Goal: Information Seeking & Learning: Learn about a topic

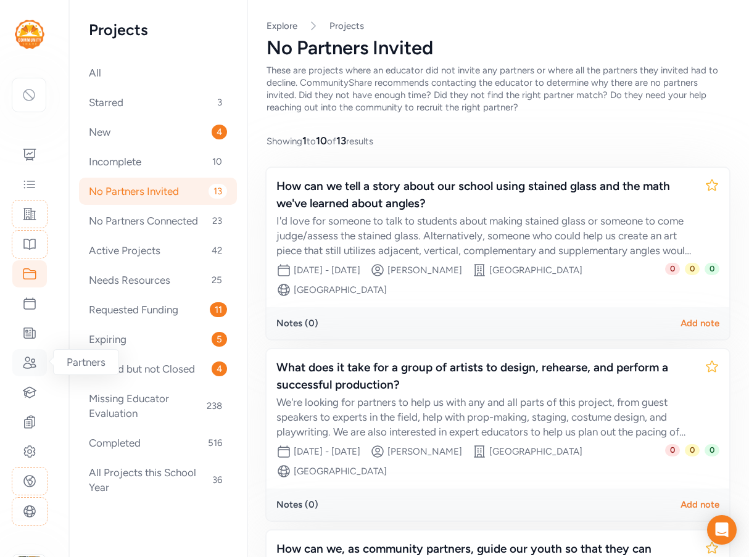
click at [36, 356] on icon at bounding box center [29, 362] width 15 height 15
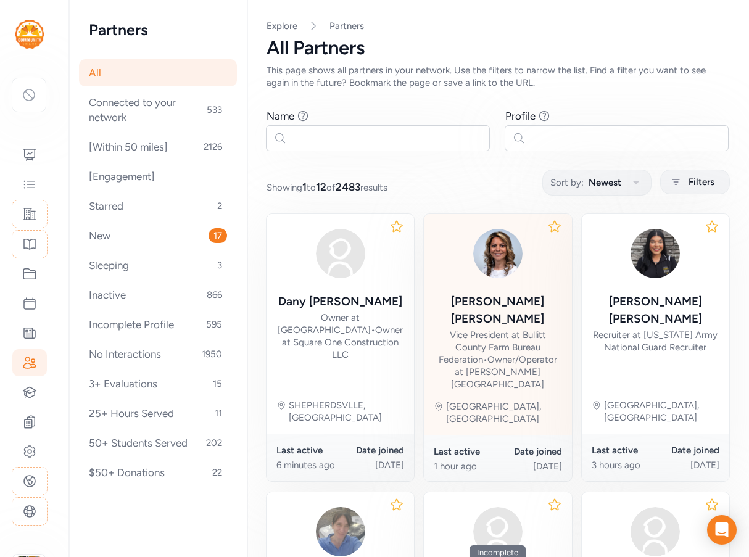
scroll to position [123, 0]
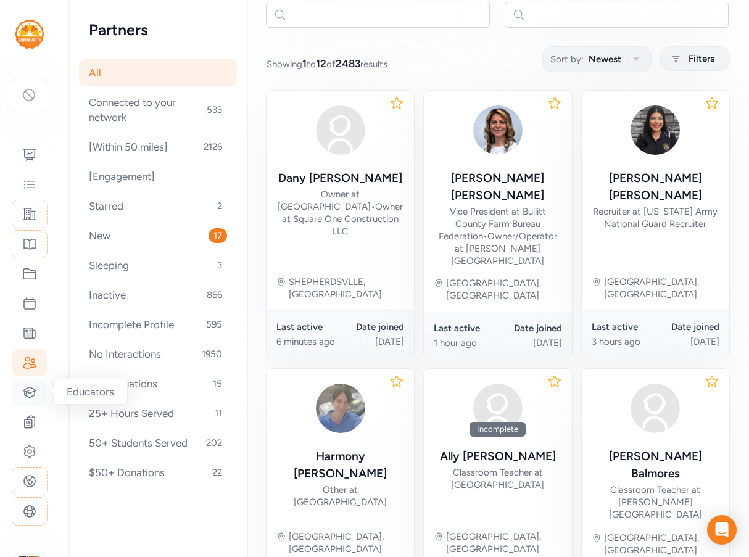
click at [31, 397] on icon at bounding box center [29, 392] width 13 height 10
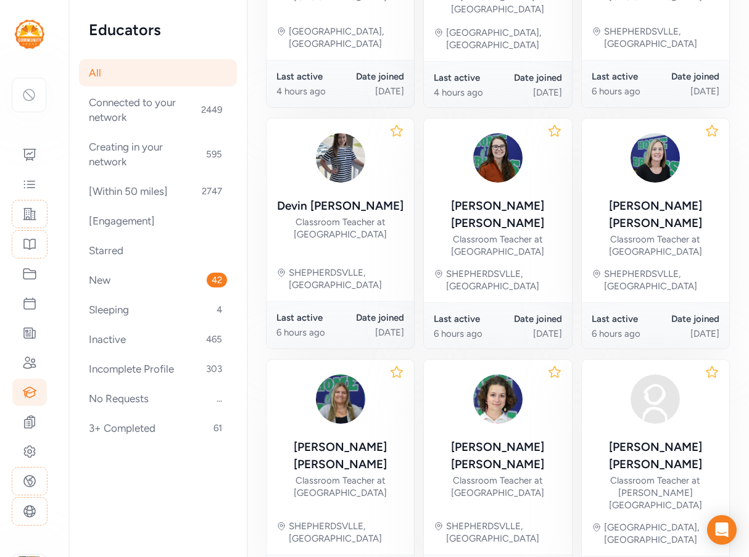
scroll to position [595, 0]
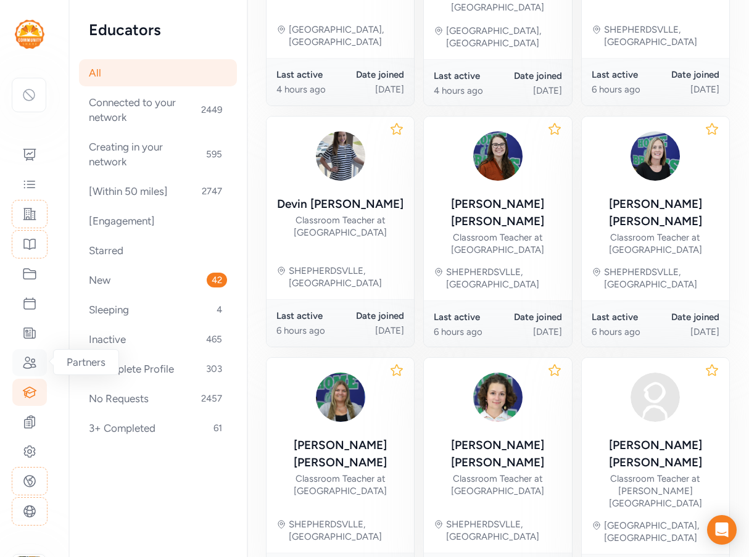
click at [32, 363] on icon at bounding box center [29, 362] width 15 height 15
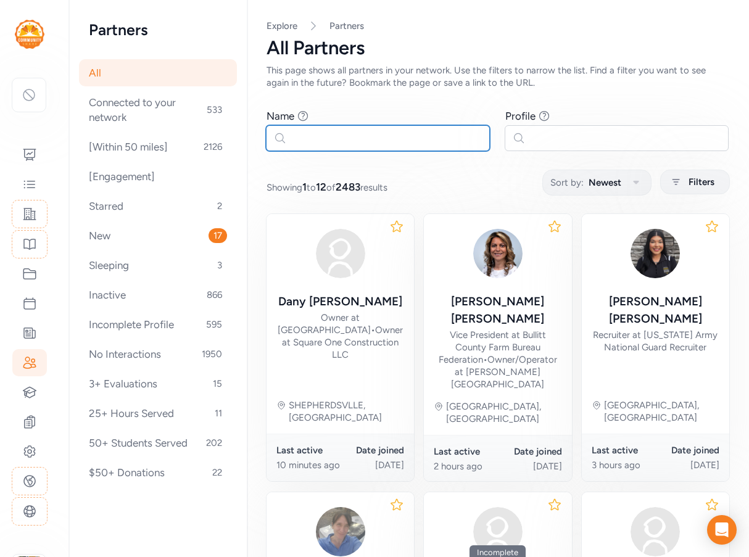
click at [327, 141] on input "text" at bounding box center [378, 138] width 224 height 26
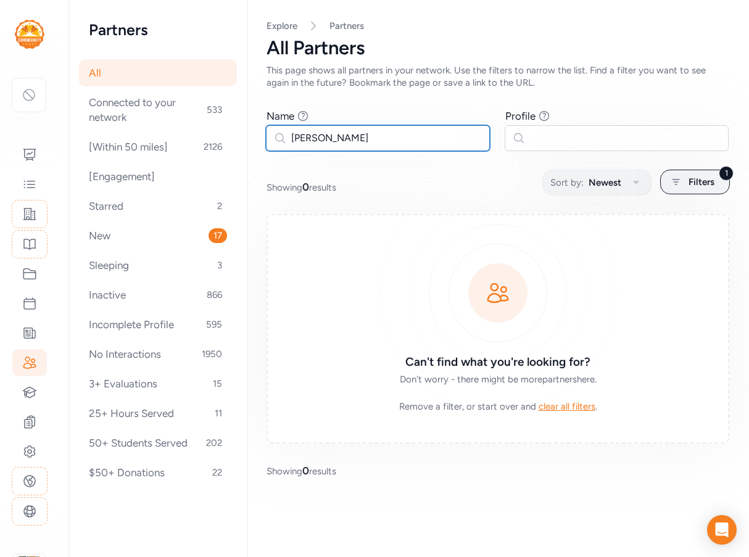
click at [303, 137] on input "roers" at bounding box center [378, 138] width 224 height 26
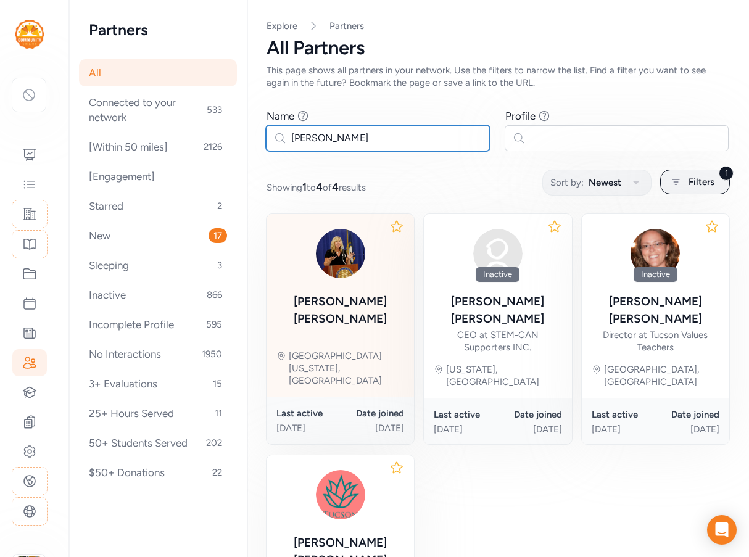
type input "rogers"
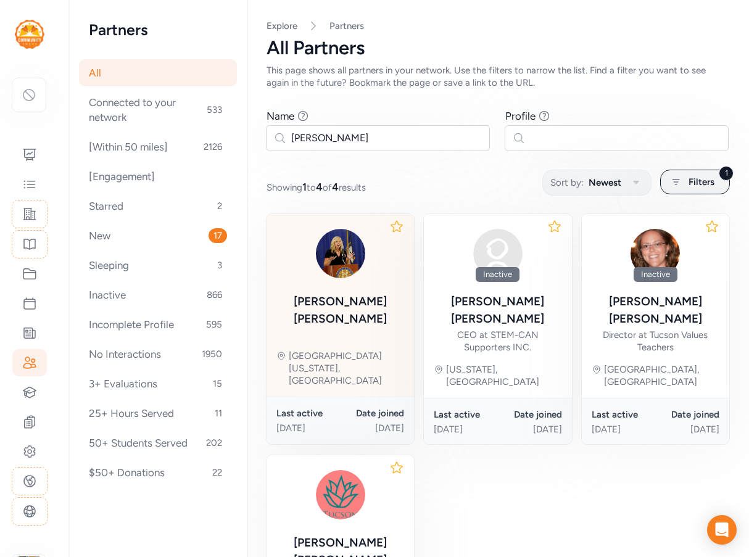
click at [345, 283] on div "Christy Rogers" at bounding box center [340, 276] width 128 height 105
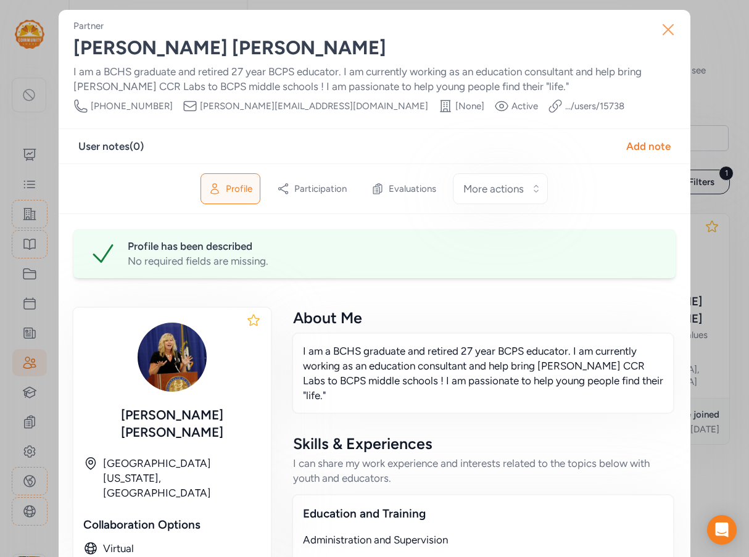
click at [661, 28] on icon "button" at bounding box center [669, 30] width 20 height 20
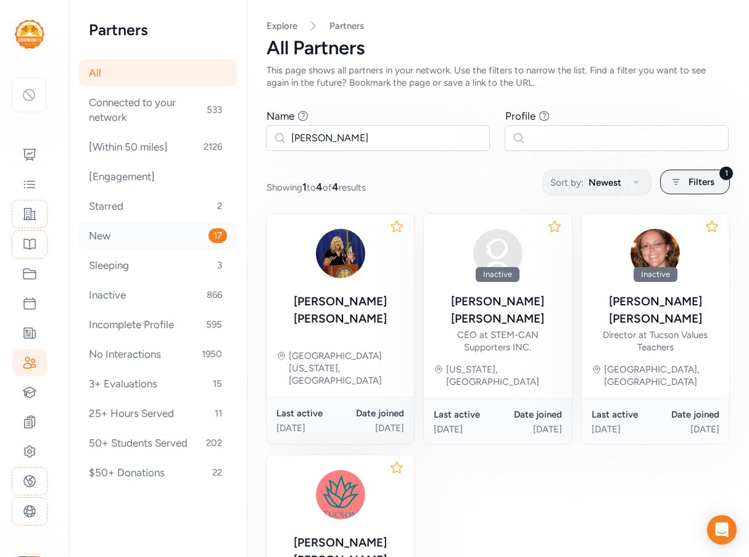
click at [109, 240] on div "New 17" at bounding box center [158, 235] width 158 height 27
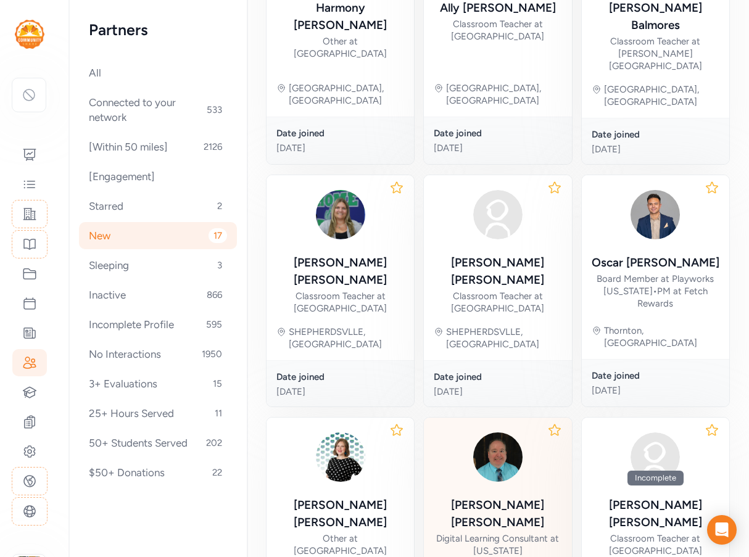
scroll to position [570, 0]
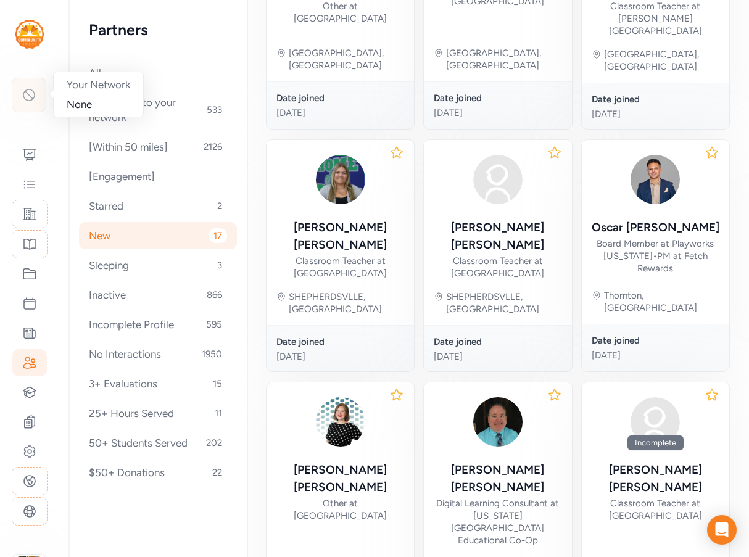
click at [27, 95] on icon at bounding box center [29, 95] width 15 height 15
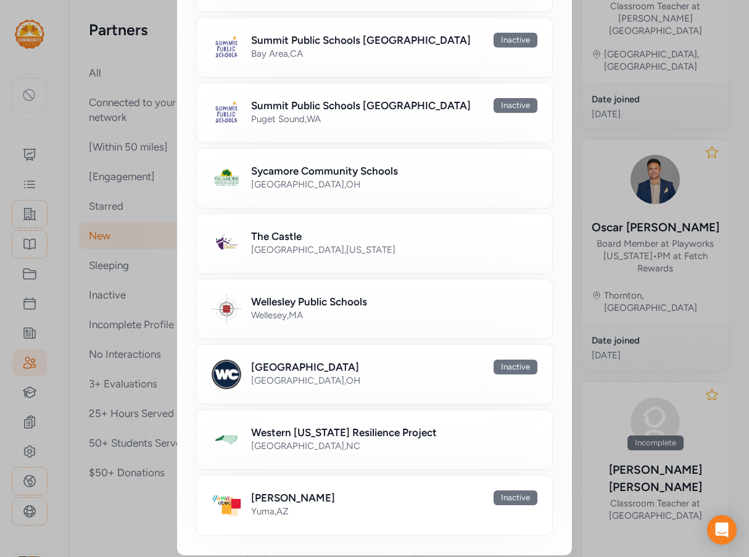
scroll to position [888, 0]
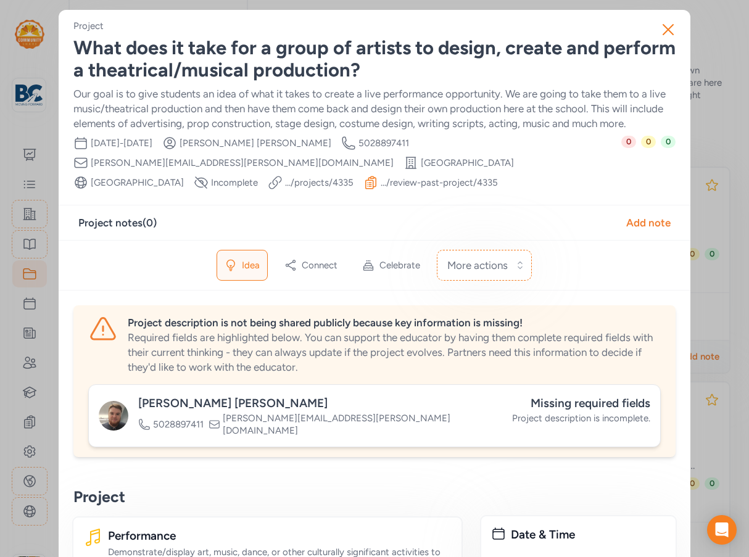
scroll to position [247, 0]
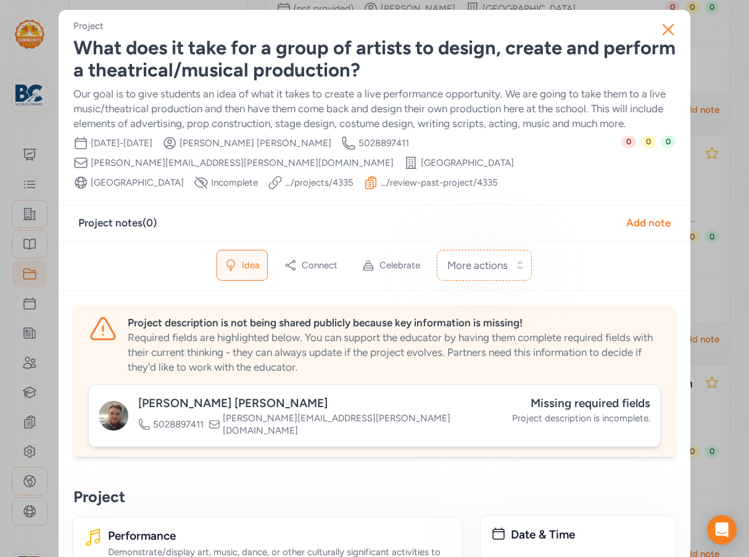
drag, startPoint x: 130, startPoint y: 183, endPoint x: 217, endPoint y: 102, distance: 119.7
click at [217, 102] on div "Our goal is to give students an idea of what it takes to create a live performa…" at bounding box center [374, 108] width 602 height 44
click at [671, 31] on icon "button" at bounding box center [669, 30] width 20 height 20
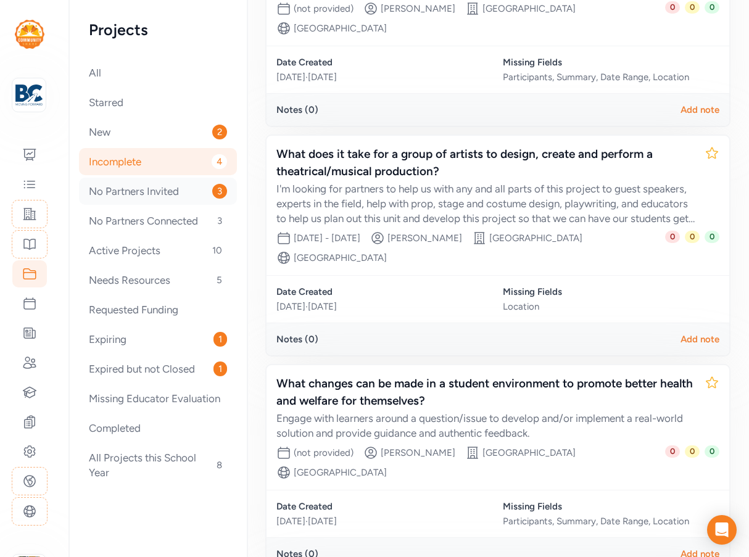
click at [156, 192] on div "No Partners Invited 3" at bounding box center [158, 191] width 158 height 27
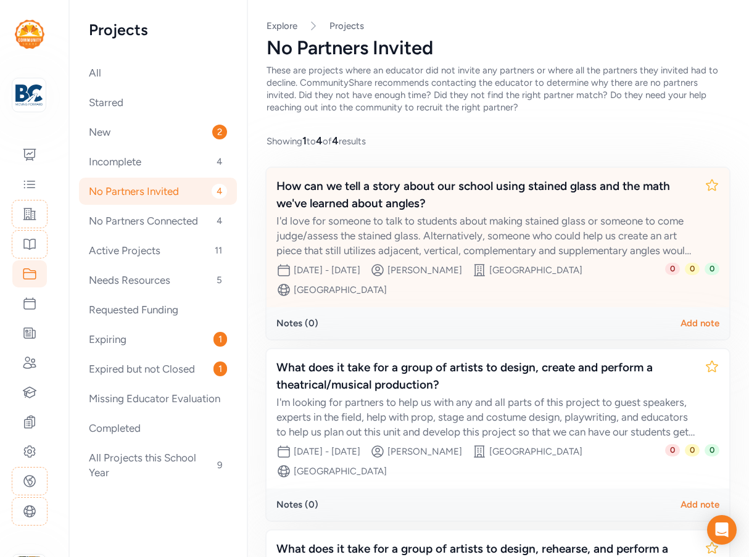
click at [342, 221] on div "I'd love for someone to talk to students about making stained glass or someone …" at bounding box center [485, 236] width 418 height 44
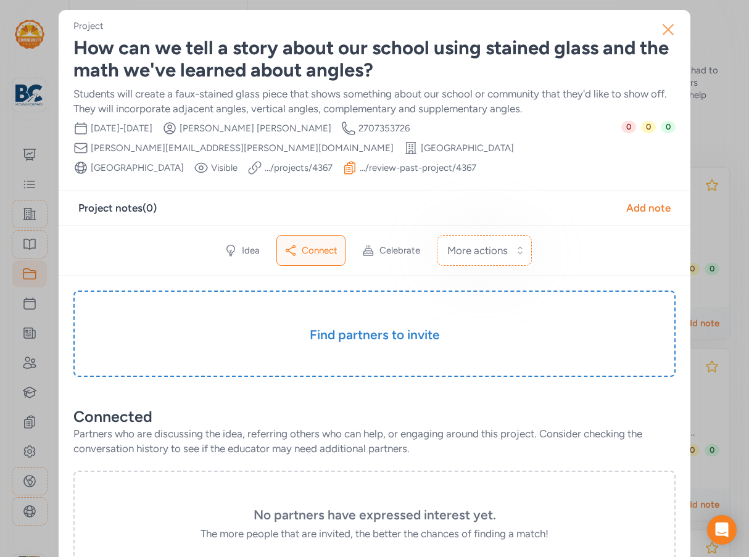
click at [668, 30] on icon "button" at bounding box center [669, 30] width 20 height 20
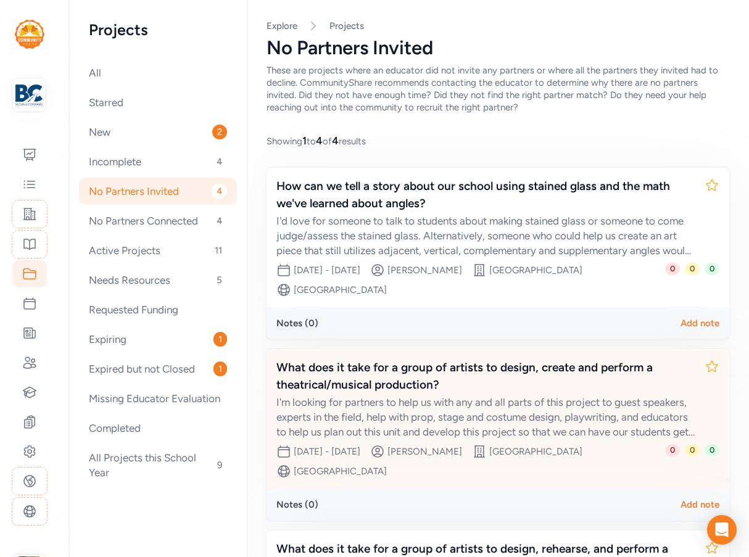
click at [355, 376] on div "What does it take for a group of artists to design, create and perform a theatr…" at bounding box center [485, 376] width 418 height 35
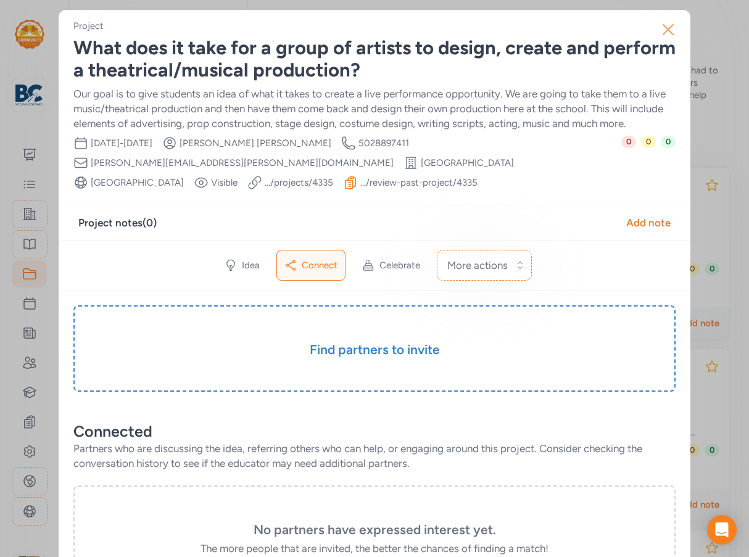
click at [663, 31] on icon "button" at bounding box center [668, 30] width 10 height 10
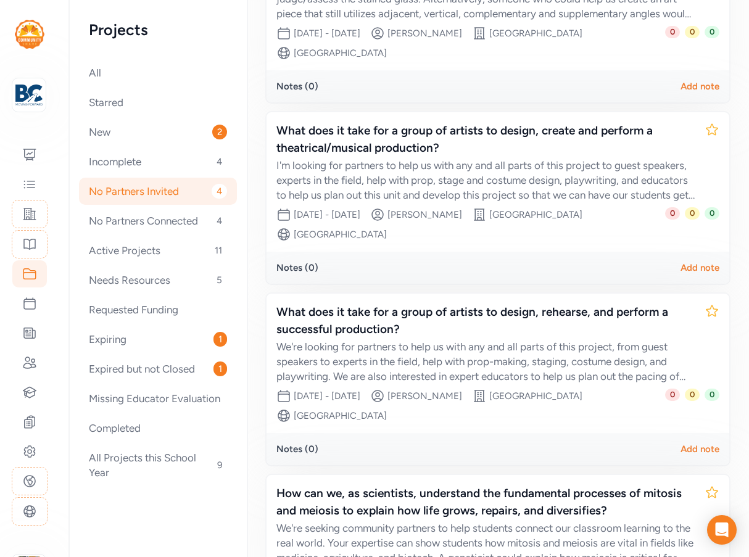
scroll to position [247, 0]
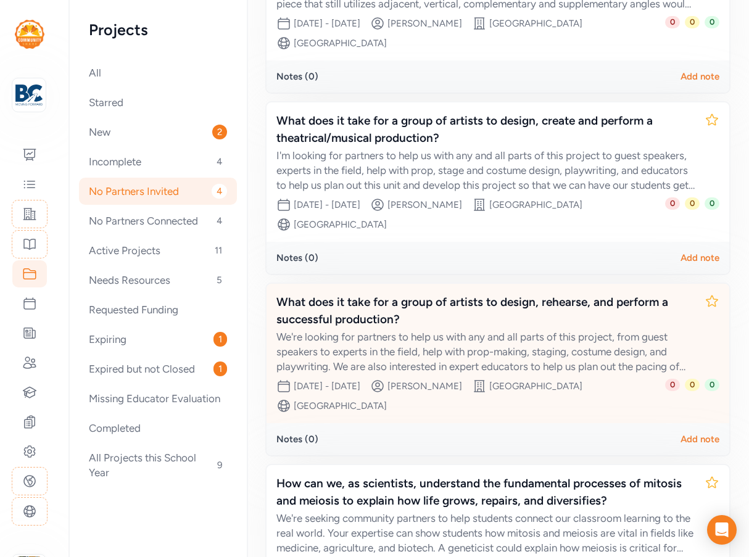
click at [351, 336] on div "We're looking for partners to help us with any and all parts of this project, f…" at bounding box center [485, 352] width 418 height 44
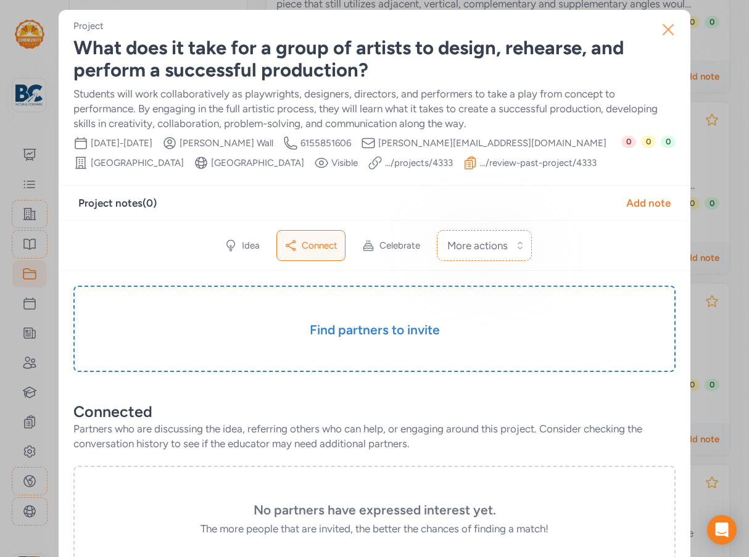
click at [665, 30] on icon "button" at bounding box center [668, 30] width 10 height 10
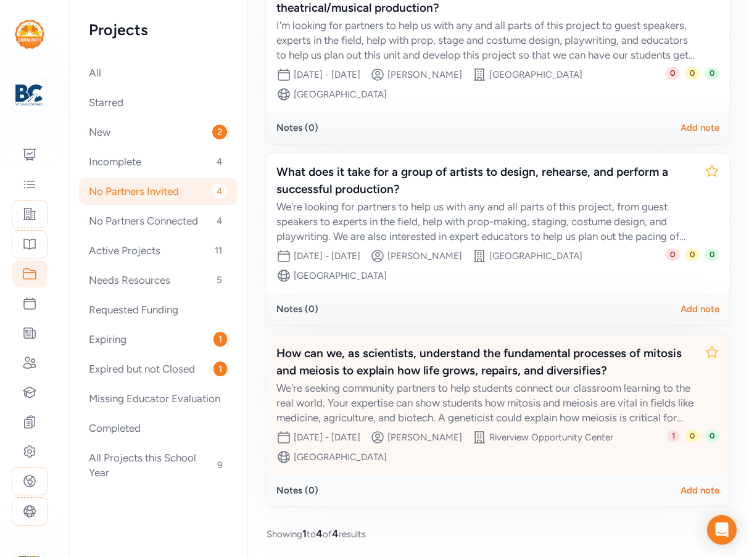
scroll to position [381, 0]
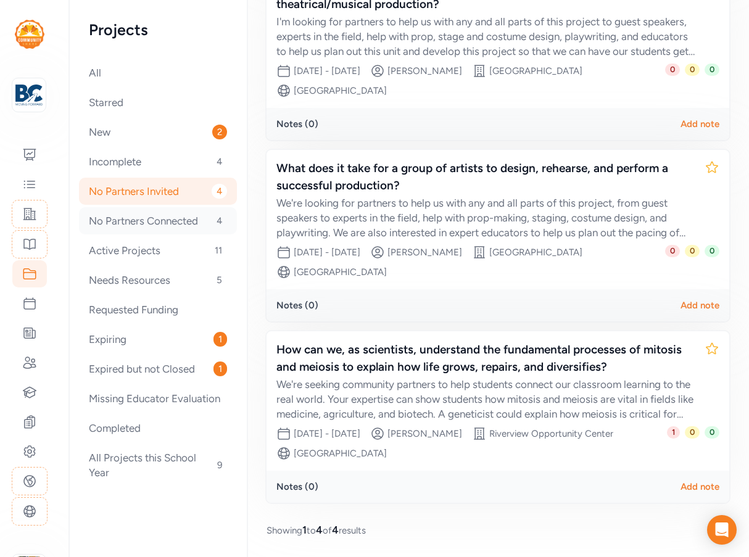
click at [141, 220] on div "No Partners Connected 4" at bounding box center [158, 220] width 158 height 27
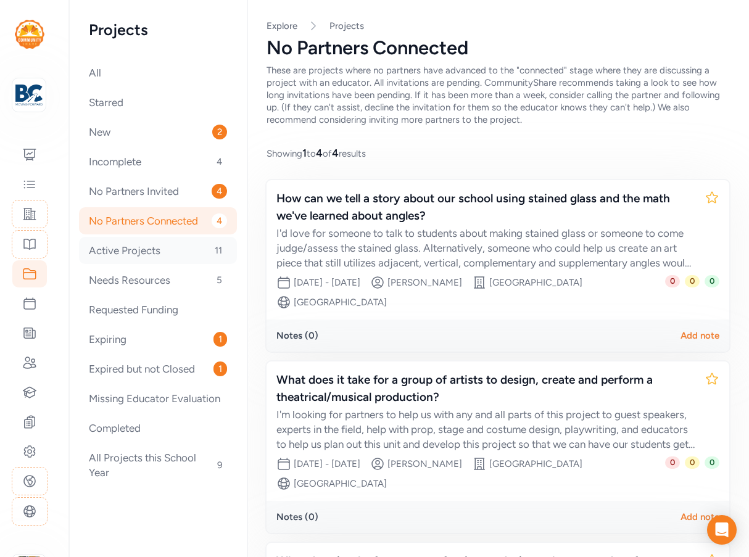
click at [137, 250] on div "Active Projects 11" at bounding box center [158, 250] width 158 height 27
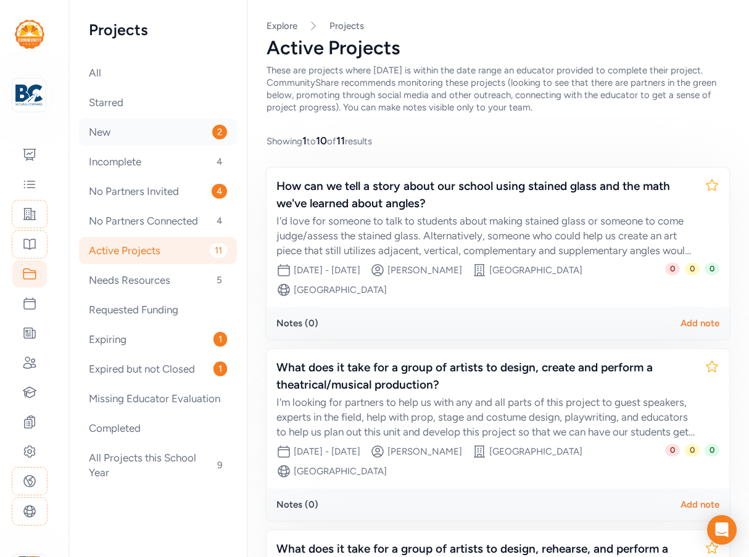
click at [139, 136] on div "New 2" at bounding box center [158, 131] width 158 height 27
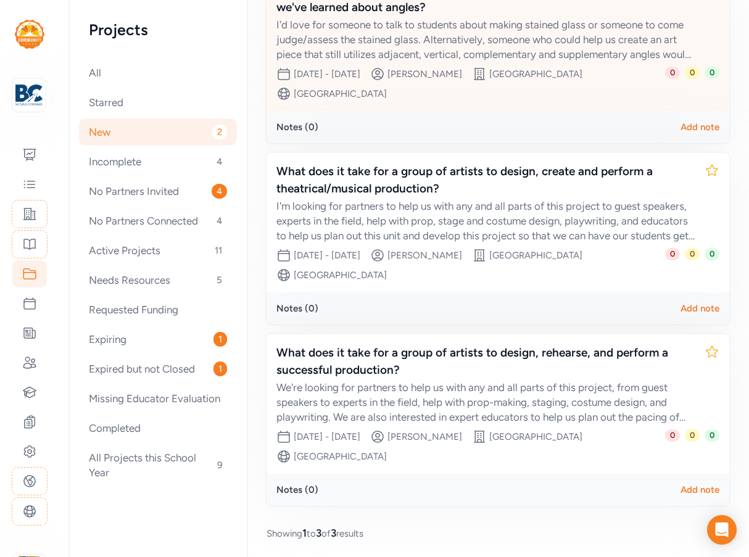
scroll to position [185, 0]
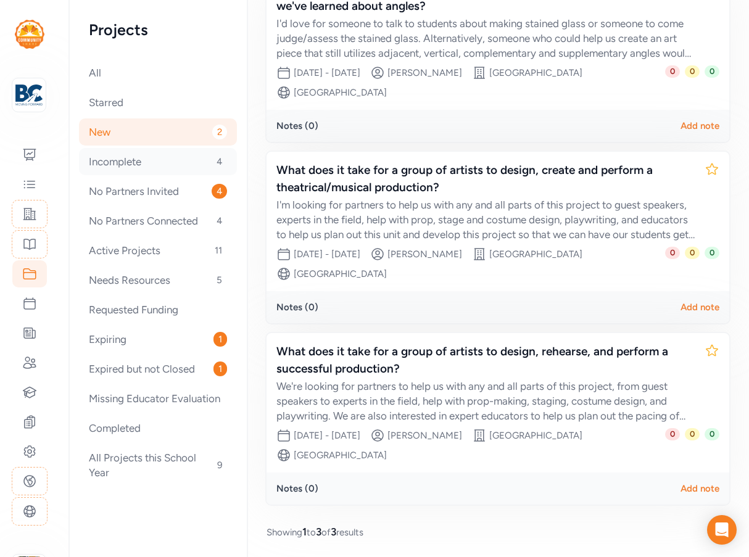
click at [121, 163] on div "Incomplete 4" at bounding box center [158, 161] width 158 height 27
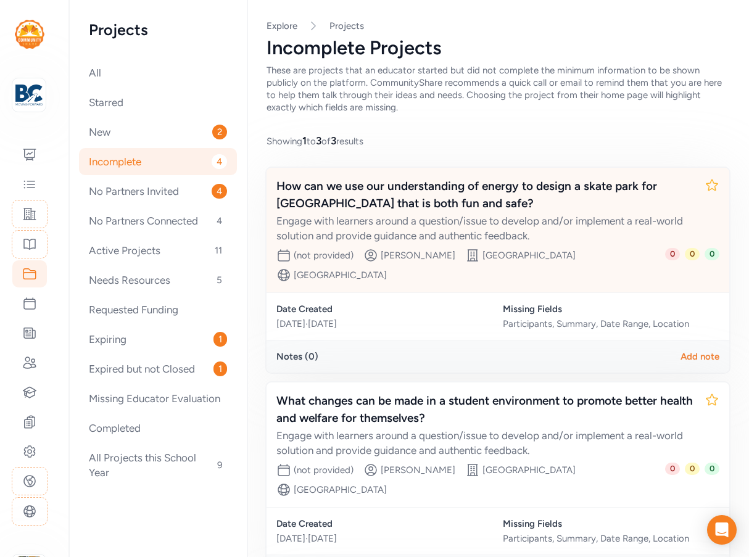
click at [441, 194] on div "How can we use our understanding of energy to design a skate park for [GEOGRAPH…" at bounding box center [485, 195] width 418 height 35
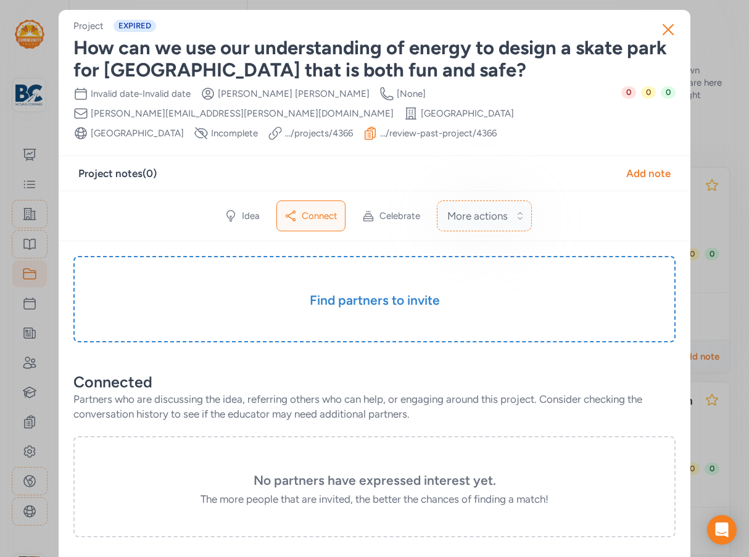
click at [484, 208] on button "More actions" at bounding box center [484, 216] width 95 height 31
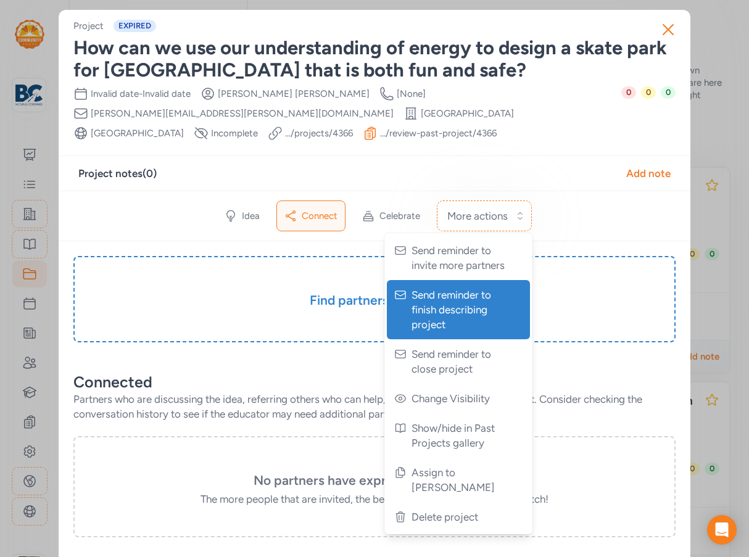
click at [436, 318] on span "Send reminder to finish describing project" at bounding box center [460, 310] width 96 height 44
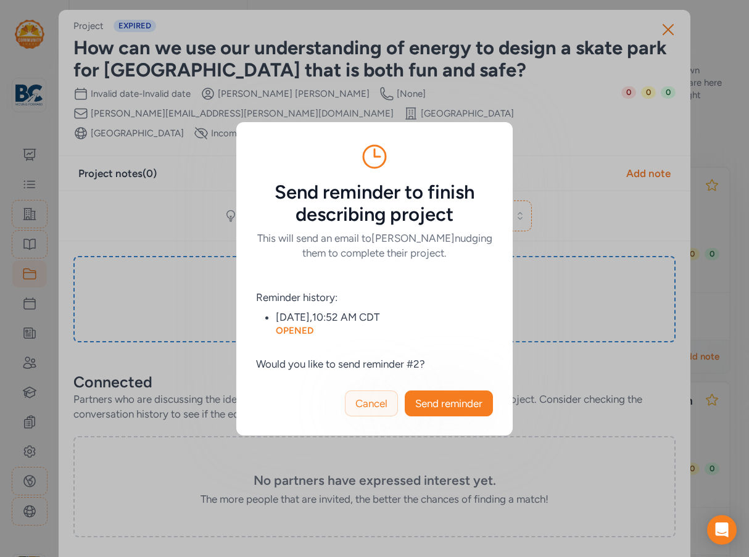
click at [382, 404] on span "Cancel" at bounding box center [371, 403] width 32 height 15
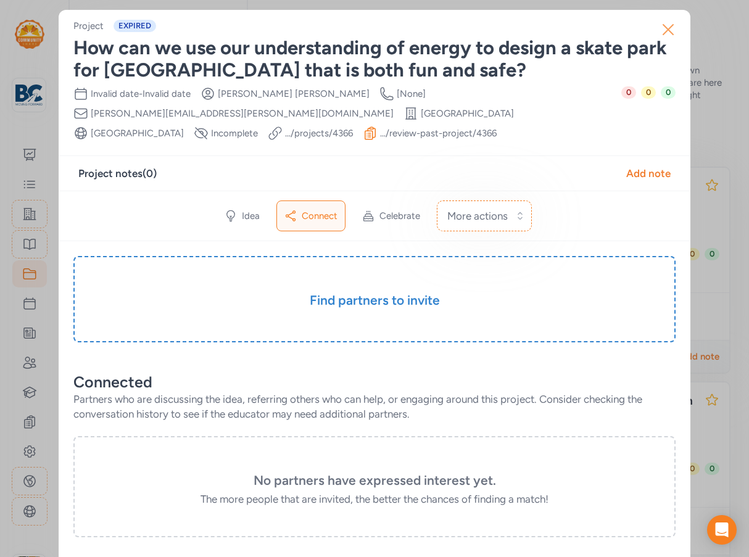
click at [668, 25] on icon "button" at bounding box center [668, 30] width 10 height 10
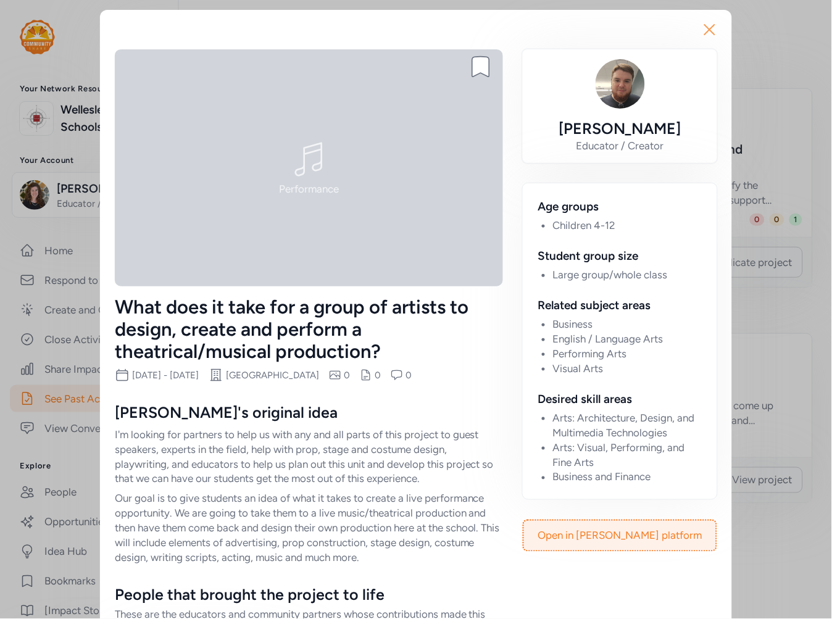
click at [705, 28] on icon "button" at bounding box center [710, 30] width 20 height 20
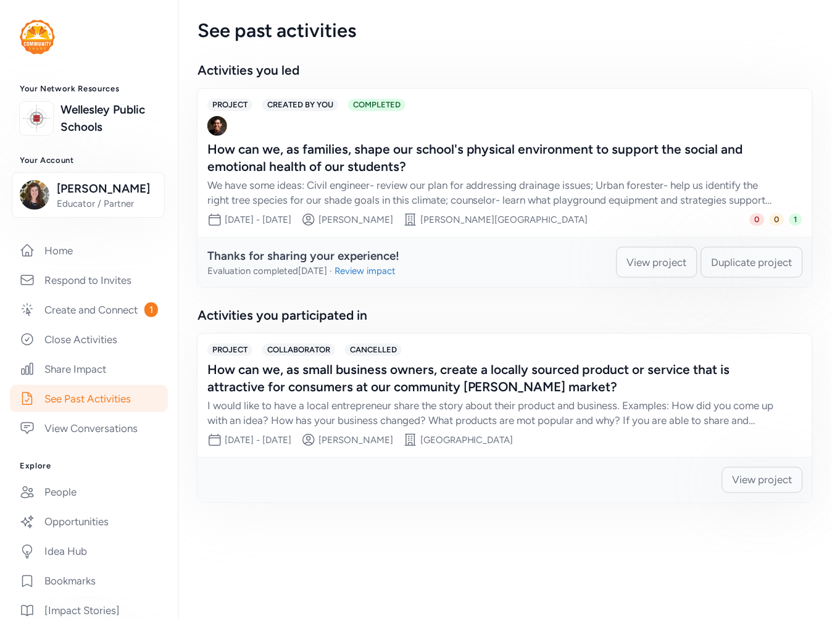
scroll to position [137, 0]
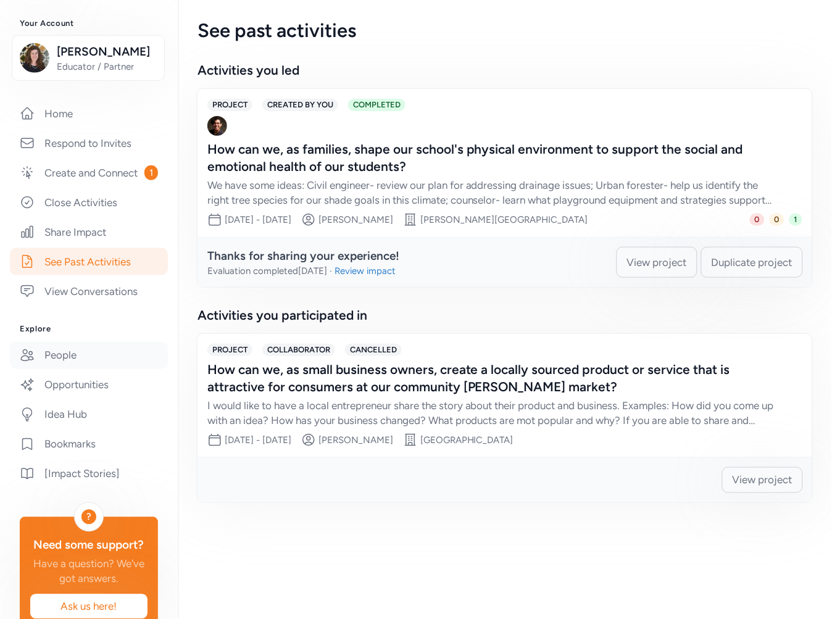
click at [69, 369] on link "People" at bounding box center [89, 355] width 158 height 27
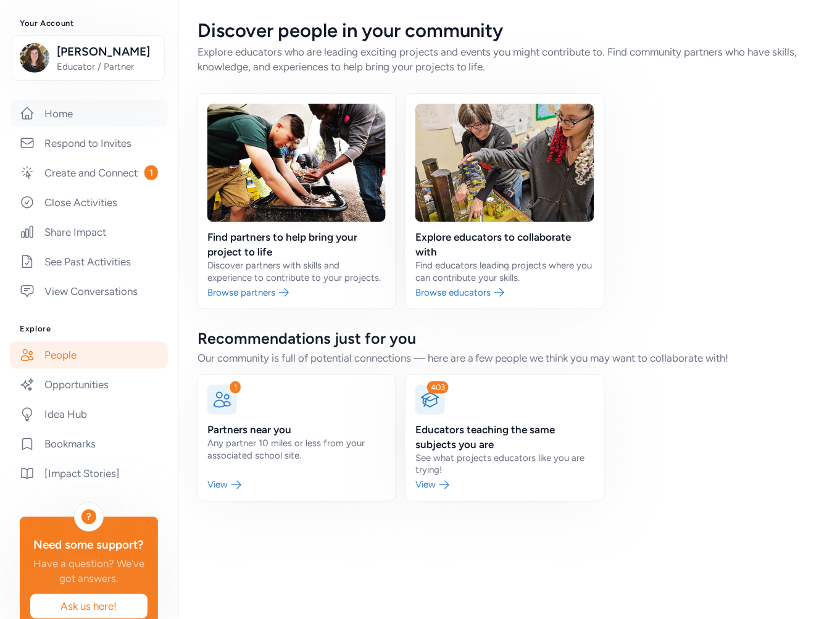
click at [52, 127] on link "Home" at bounding box center [89, 113] width 158 height 27
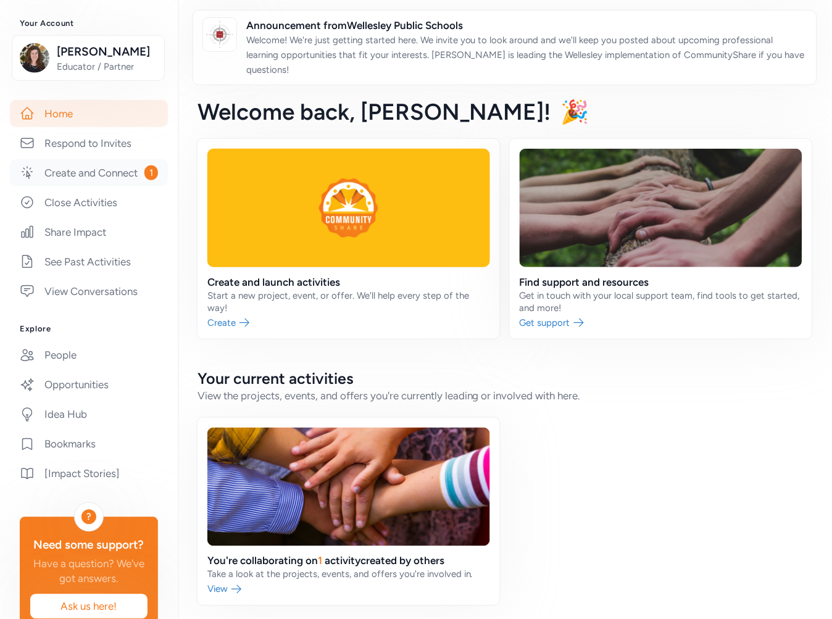
click at [91, 186] on link "Create and Connect 1" at bounding box center [89, 172] width 158 height 27
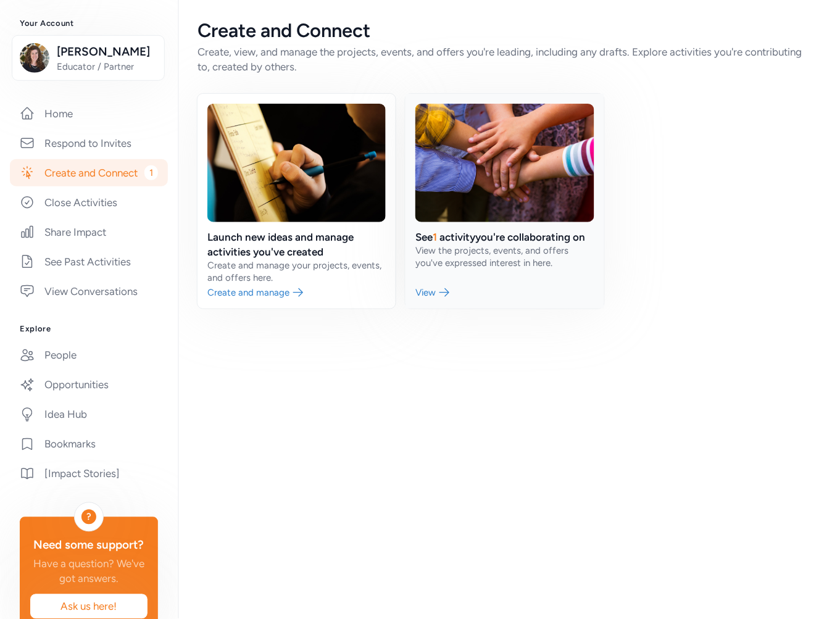
click at [481, 236] on link at bounding box center [504, 201] width 198 height 215
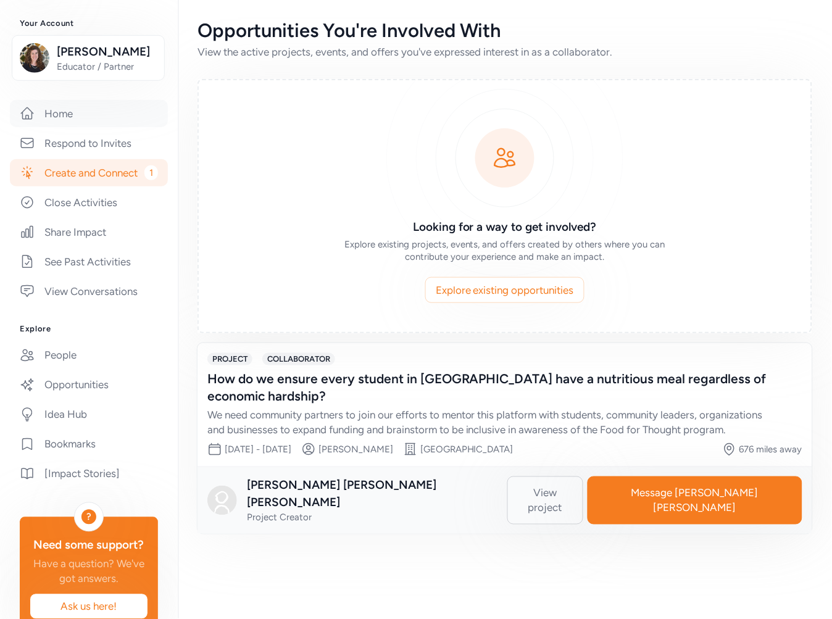
click at [77, 127] on link "Home" at bounding box center [89, 113] width 158 height 27
